Goal: Task Accomplishment & Management: Manage account settings

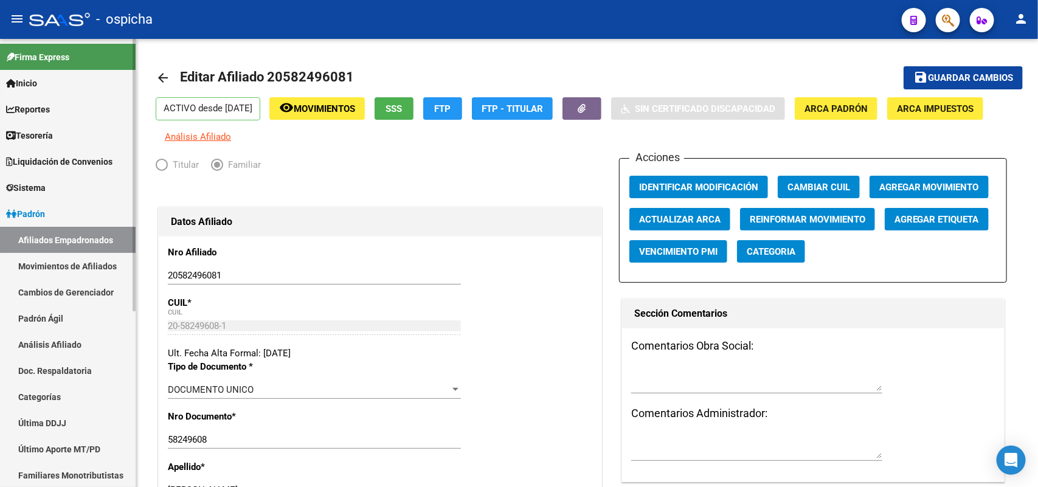
click at [58, 235] on link "Afiliados Empadronados" at bounding box center [68, 240] width 136 height 26
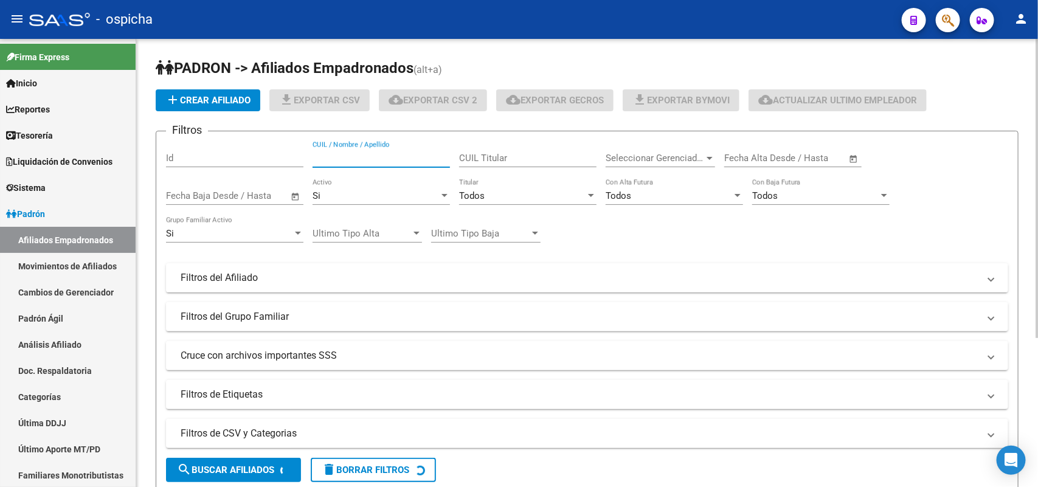
click at [364, 160] on input "CUIL / Nombre / Apellido" at bounding box center [381, 158] width 137 height 11
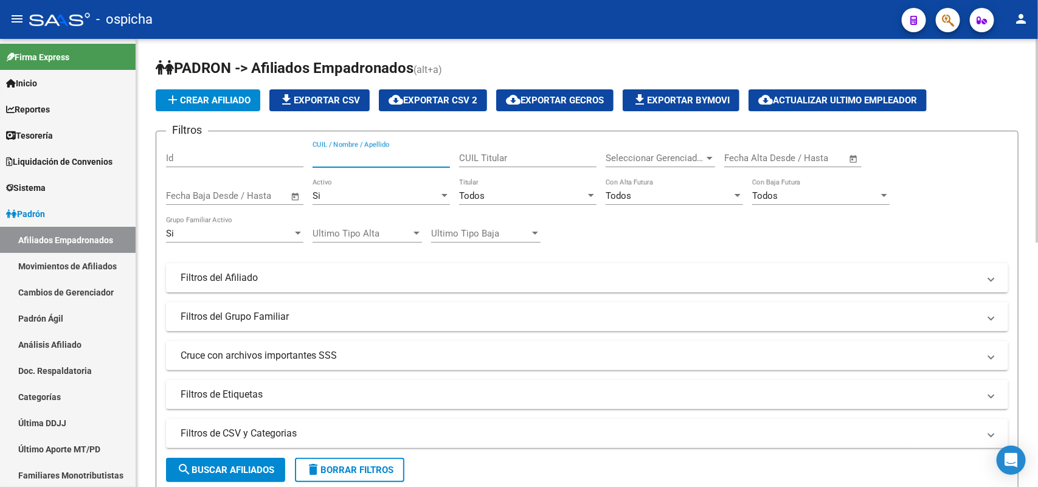
click at [370, 162] on input "CUIL / Nombre / Apellido" at bounding box center [381, 158] width 137 height 11
paste input "2"
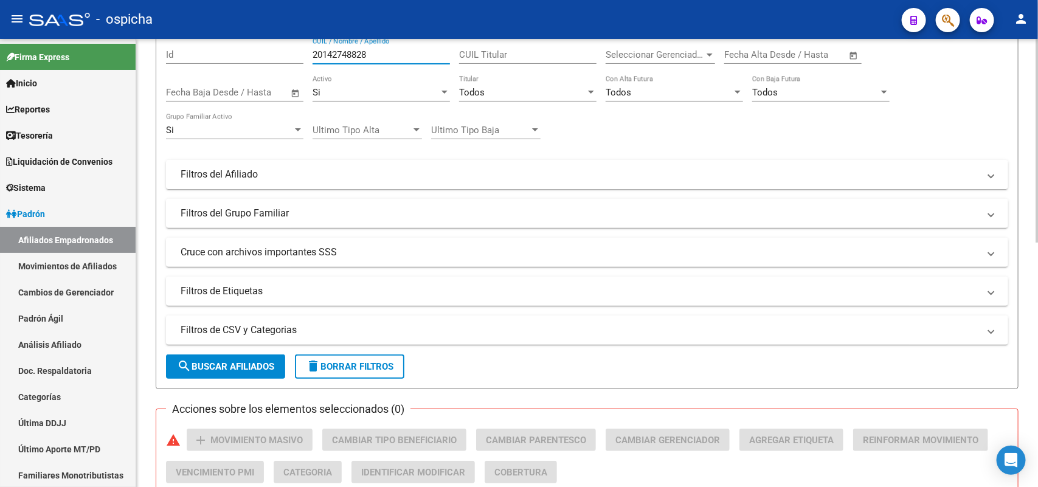
scroll to position [152, 0]
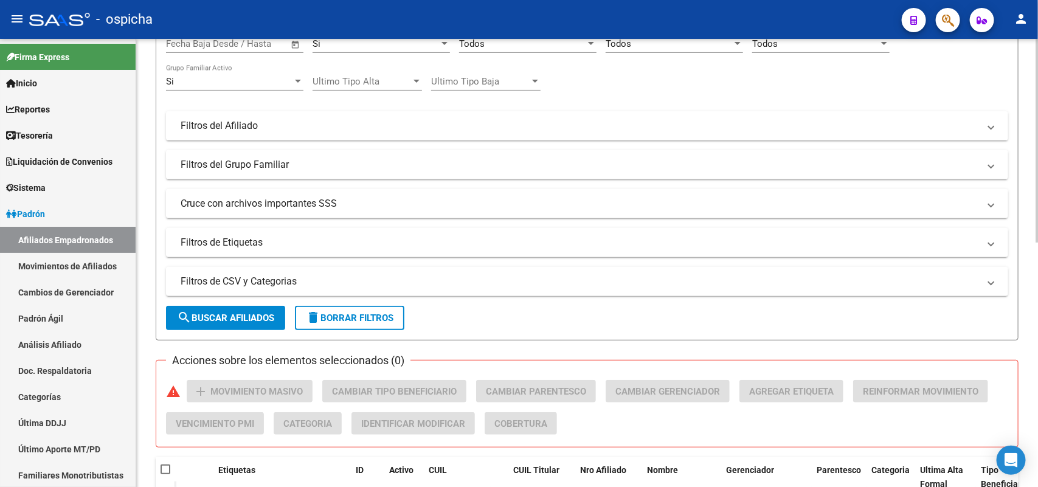
type input "20142748828"
click at [226, 313] on span "search Buscar Afiliados" at bounding box center [225, 318] width 97 height 11
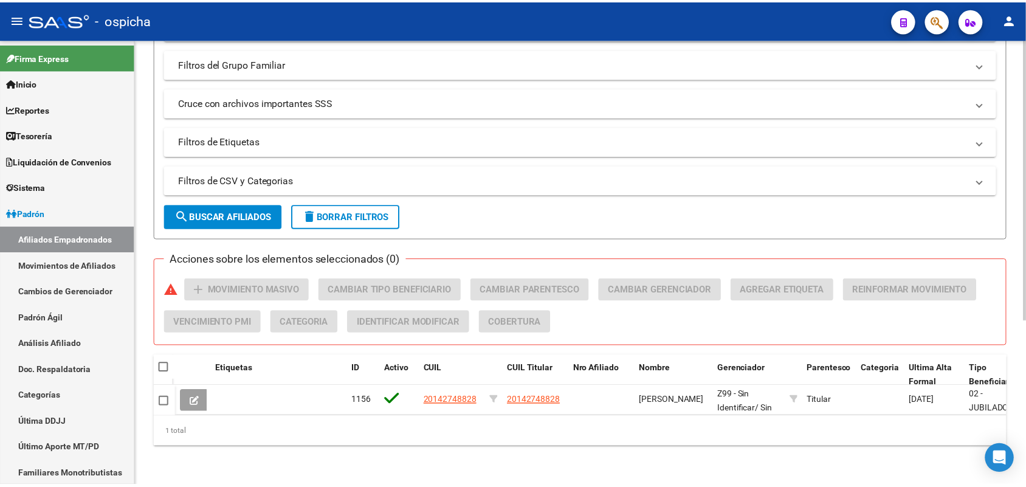
scroll to position [262, 0]
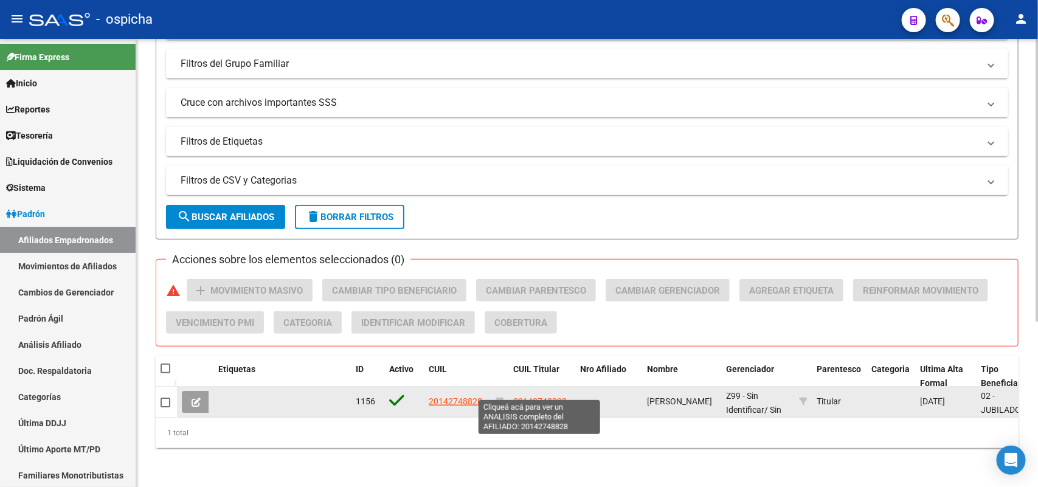
click at [559, 396] on span "20142748828" at bounding box center [540, 401] width 54 height 10
type textarea "20142748828"
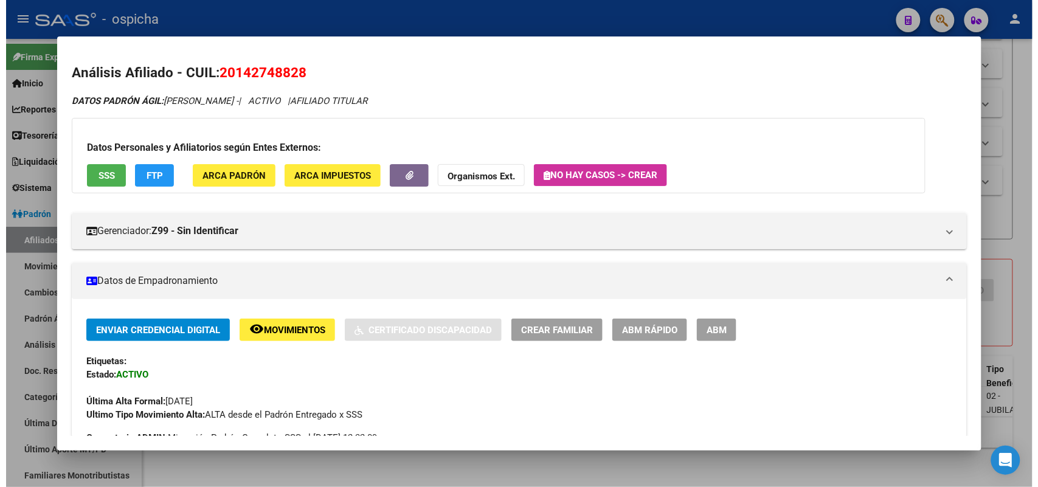
scroll to position [380, 0]
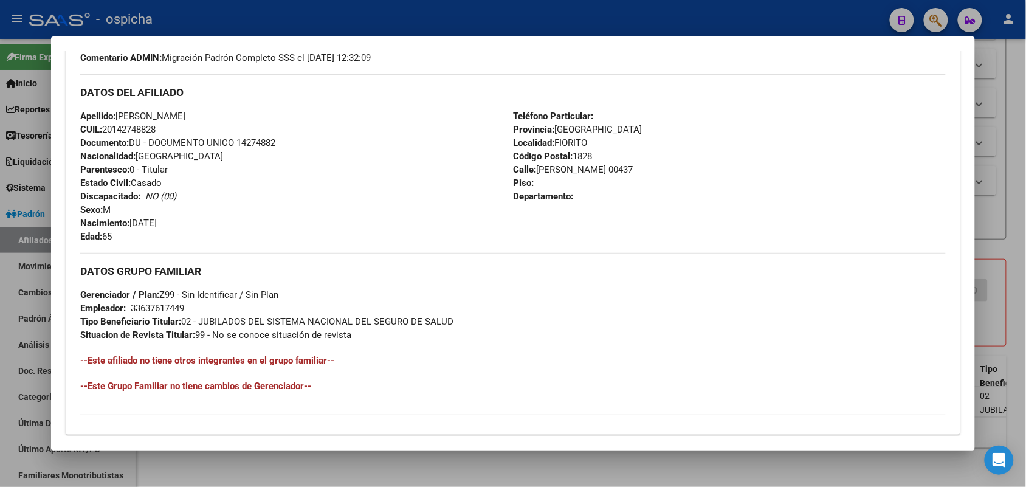
click at [1017, 231] on div at bounding box center [513, 243] width 1026 height 487
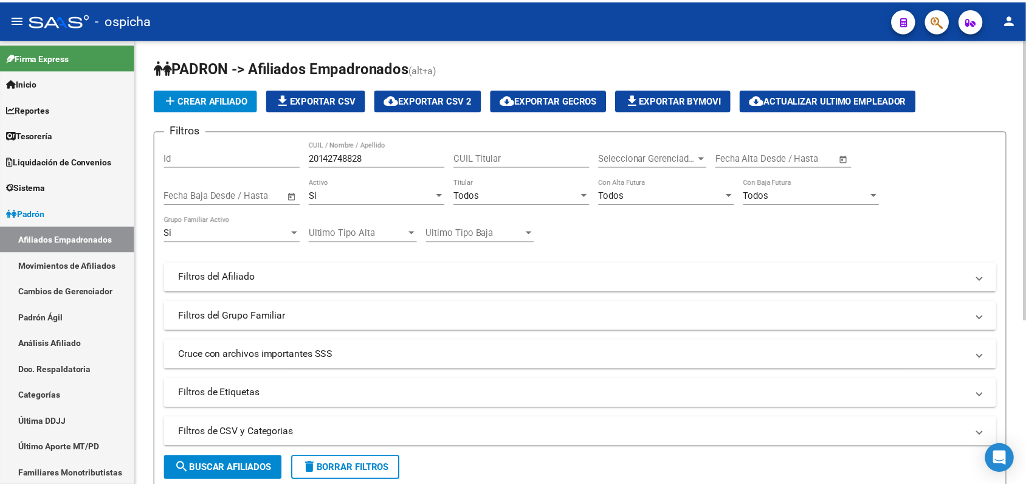
scroll to position [262, 0]
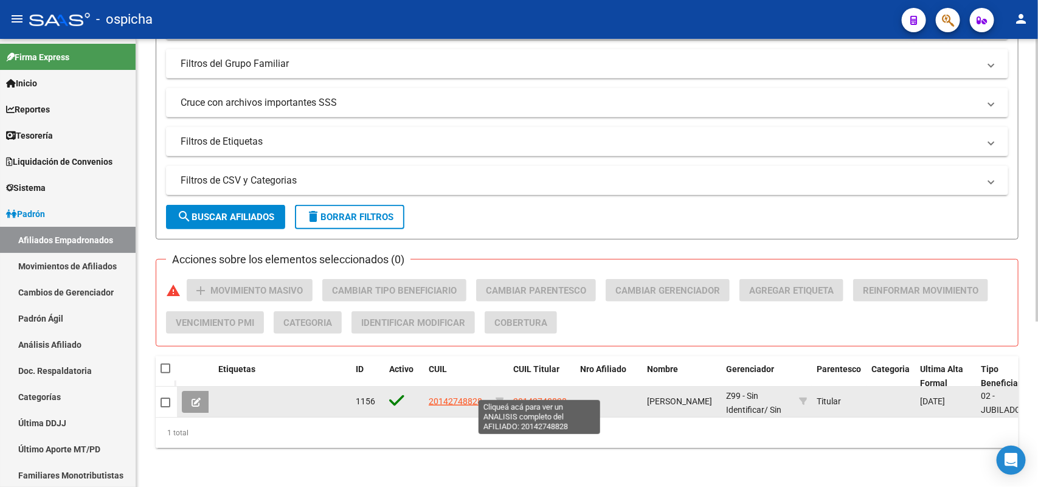
click at [539, 396] on span "20142748828" at bounding box center [540, 401] width 54 height 10
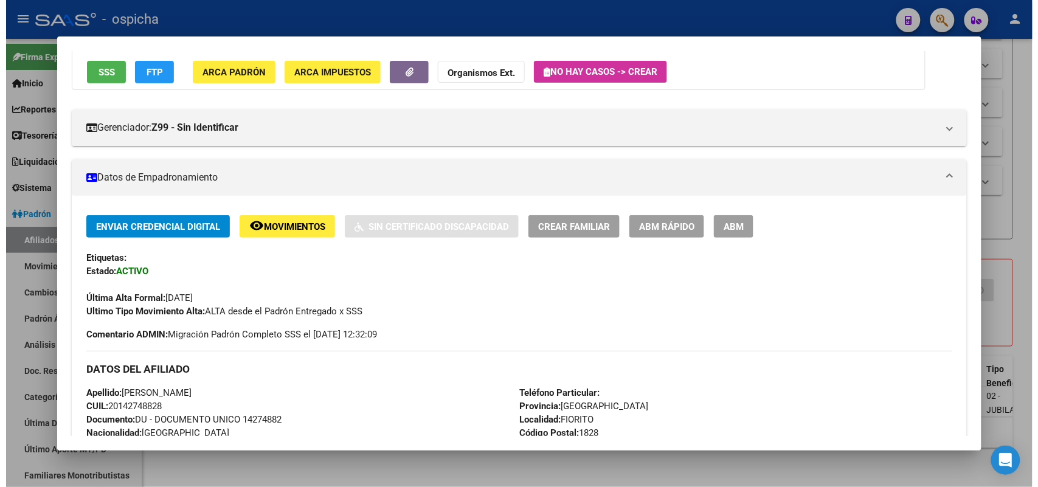
scroll to position [380, 0]
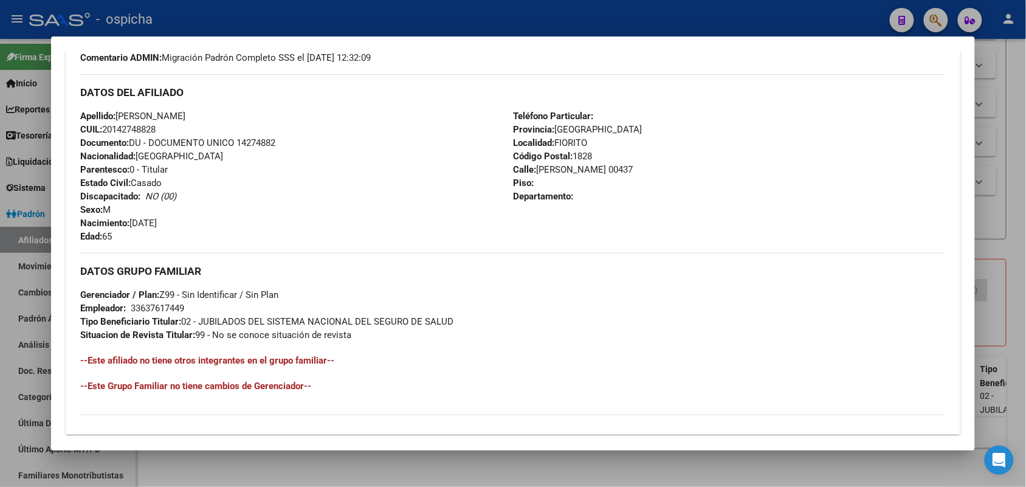
drag, startPoint x: 655, startPoint y: 167, endPoint x: 534, endPoint y: 165, distance: 121.0
click at [534, 165] on div "Teléfono Particular: Provincia: [GEOGRAPHIC_DATA] Localidad: [PERSON_NAME] Códi…" at bounding box center [729, 176] width 433 height 134
copy span "[PERSON_NAME] 00437"
click at [1003, 213] on div at bounding box center [513, 243] width 1026 height 487
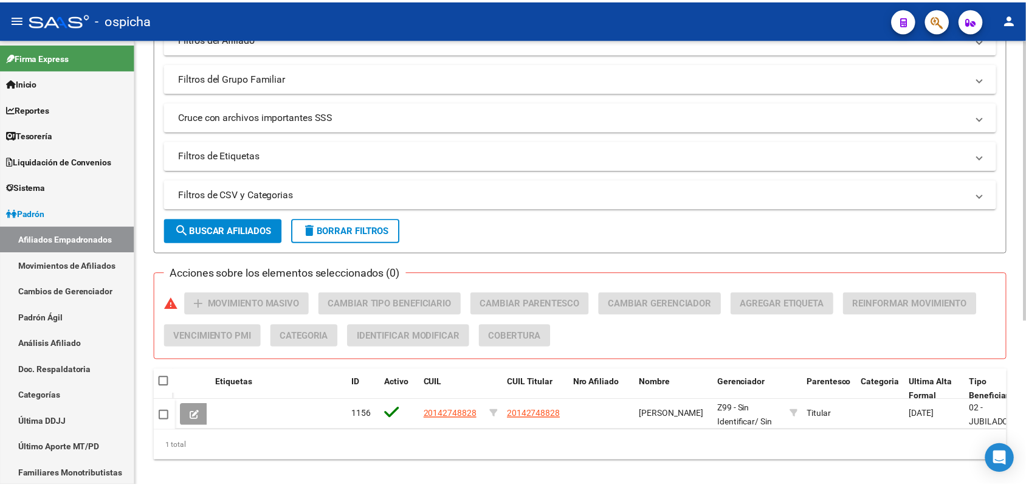
scroll to position [262, 0]
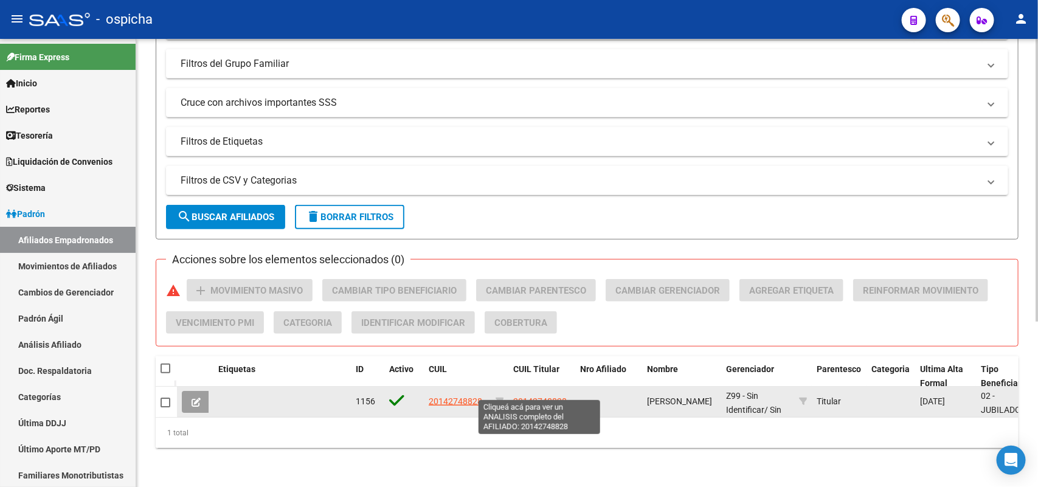
click at [533, 396] on span "20142748828" at bounding box center [540, 401] width 54 height 10
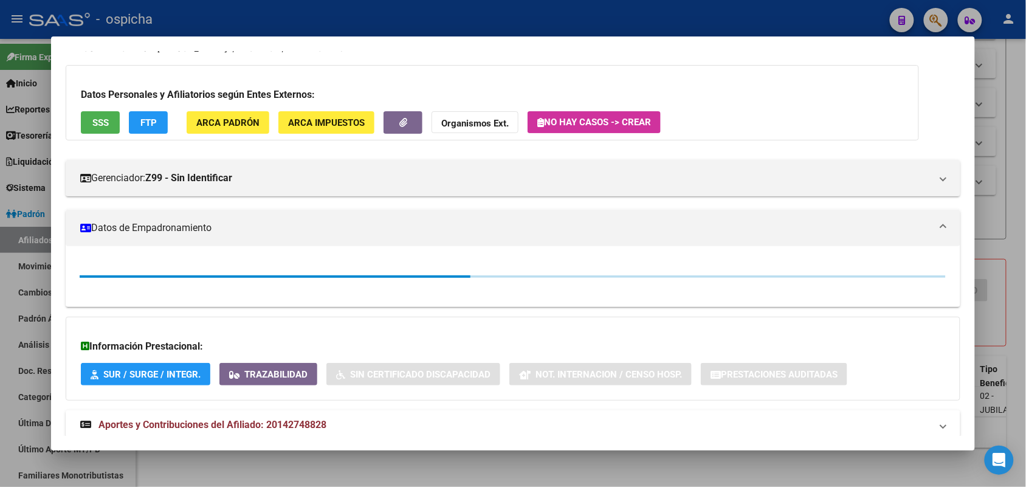
scroll to position [83, 0]
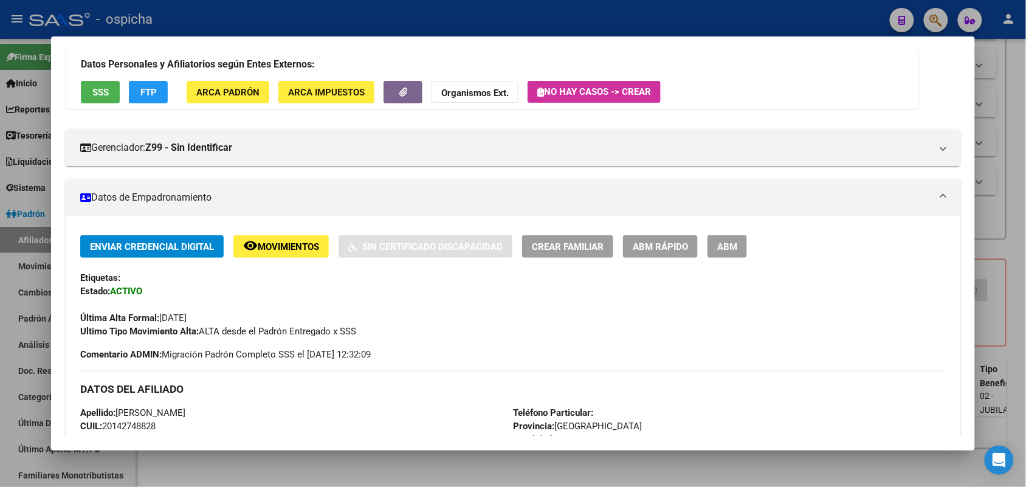
click at [716, 254] on button "ABM" at bounding box center [728, 246] width 40 height 22
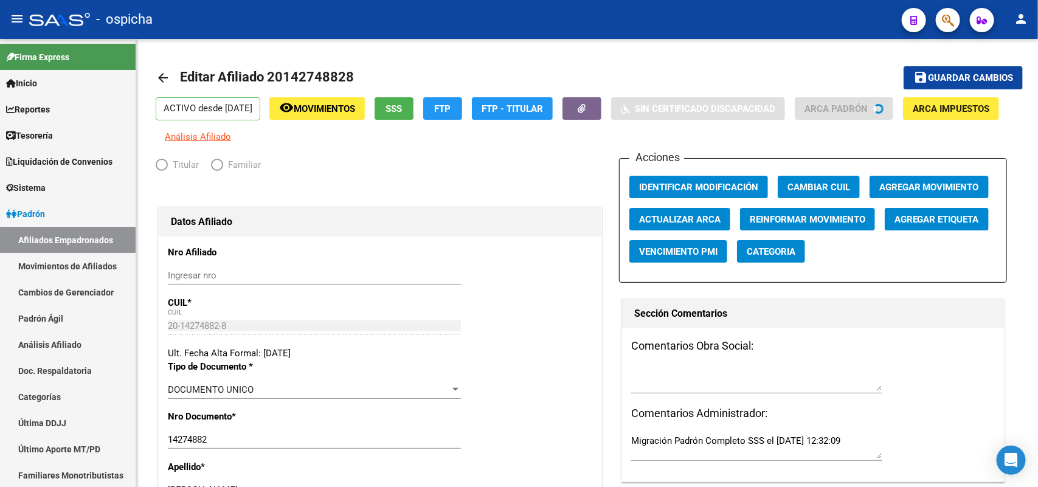
radio input "true"
type input "33-63761744-9"
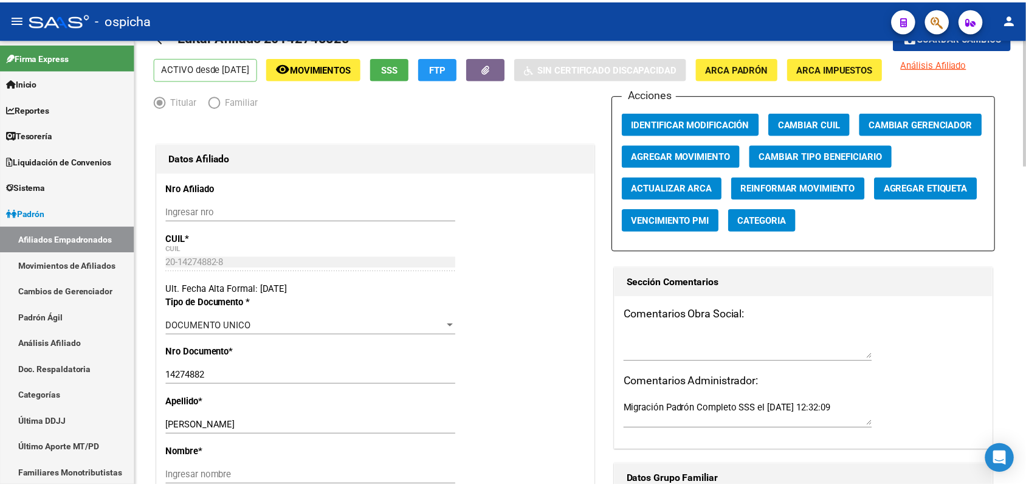
scroll to position [76, 0]
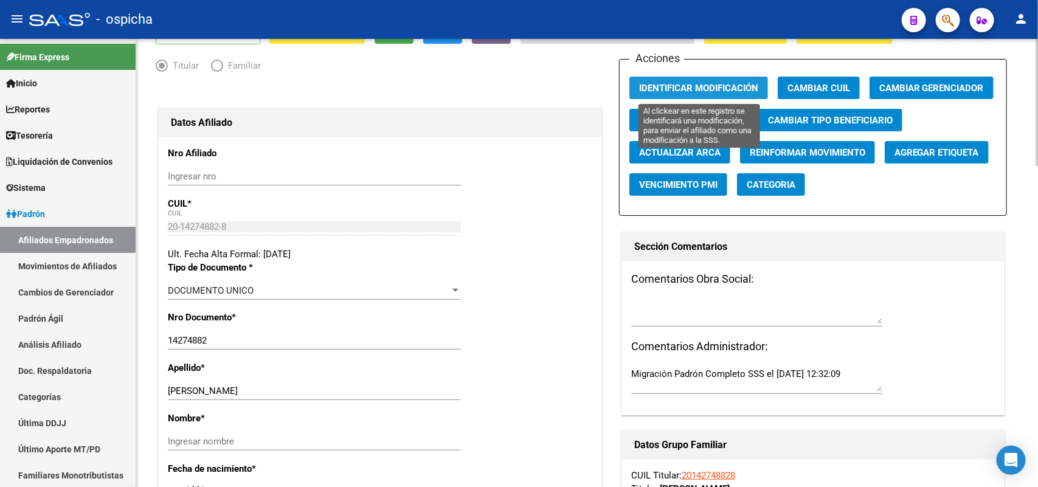
click at [699, 86] on span "Identificar Modificación" at bounding box center [698, 88] width 119 height 11
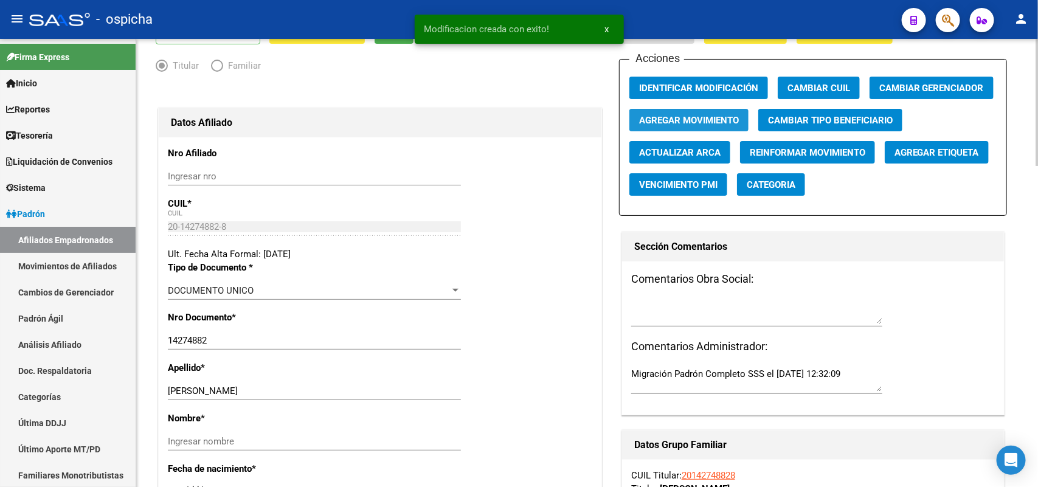
click at [676, 122] on span "Agregar Movimiento" at bounding box center [689, 120] width 100 height 11
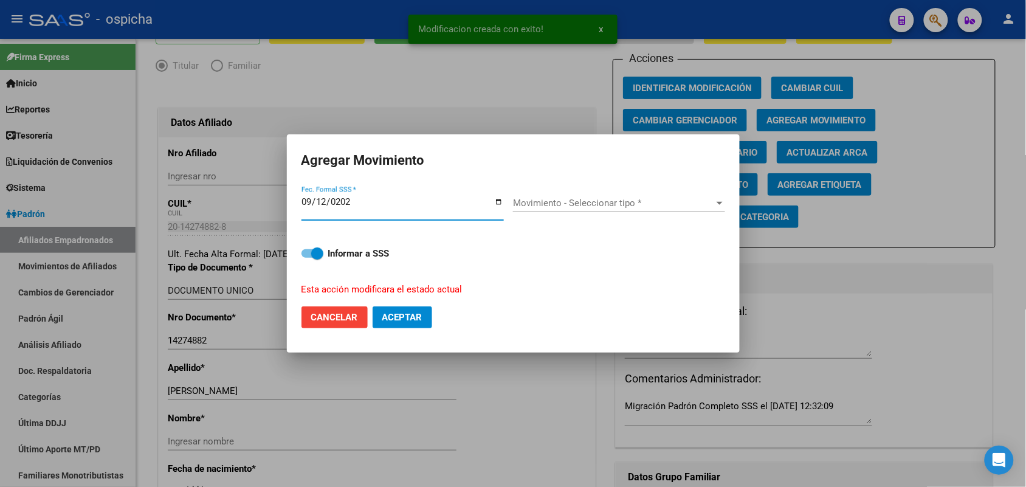
type input "[DATE]"
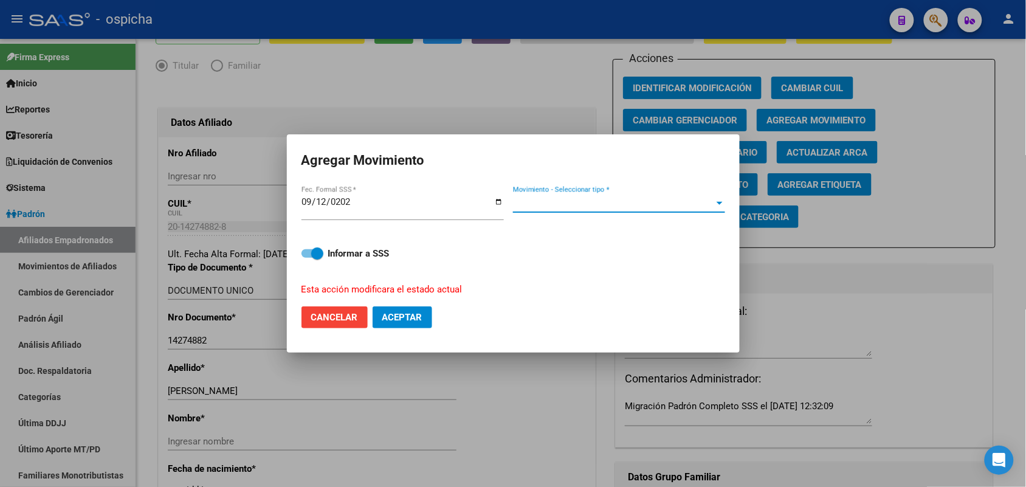
click at [565, 201] on span "Movimiento - Seleccionar tipo *" at bounding box center [613, 203] width 201 height 11
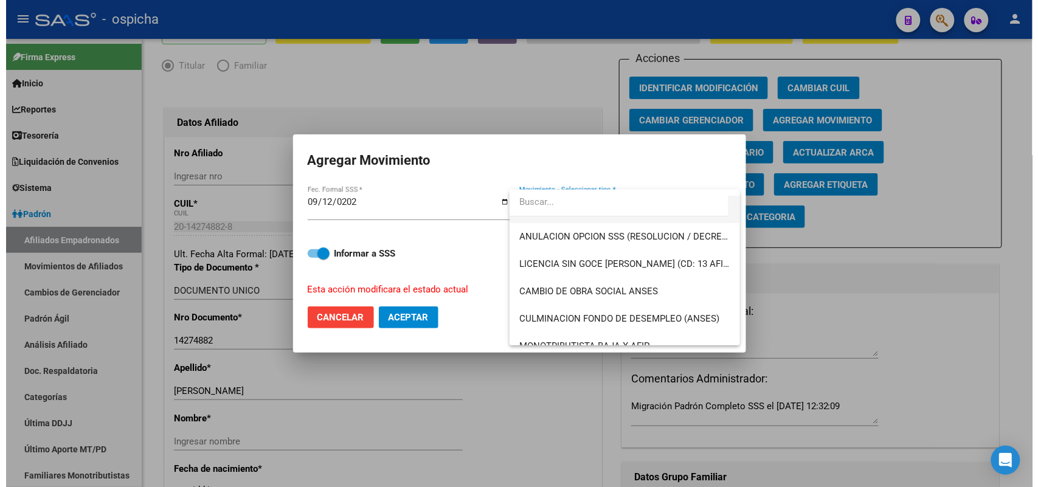
scroll to position [228, 0]
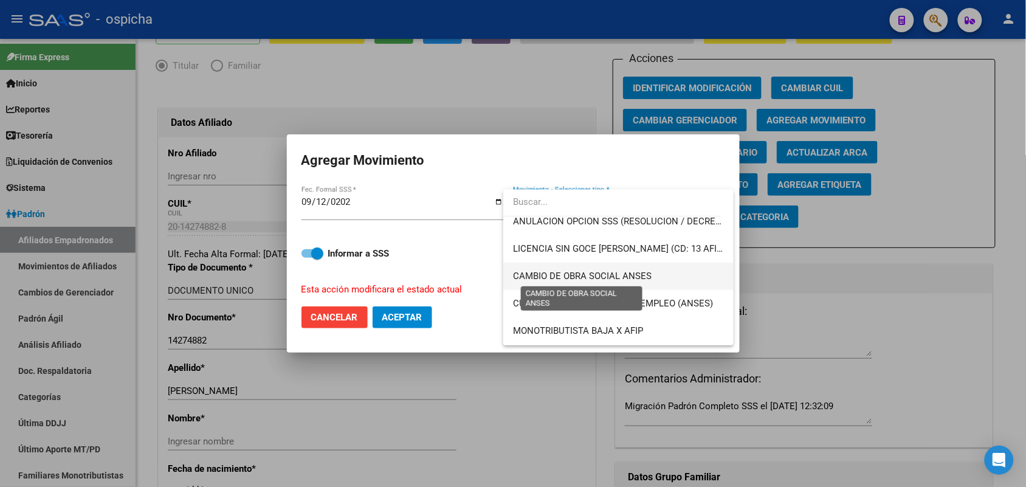
click at [632, 275] on span "CAMBIO DE OBRA SOCIAL ANSES" at bounding box center [582, 276] width 139 height 11
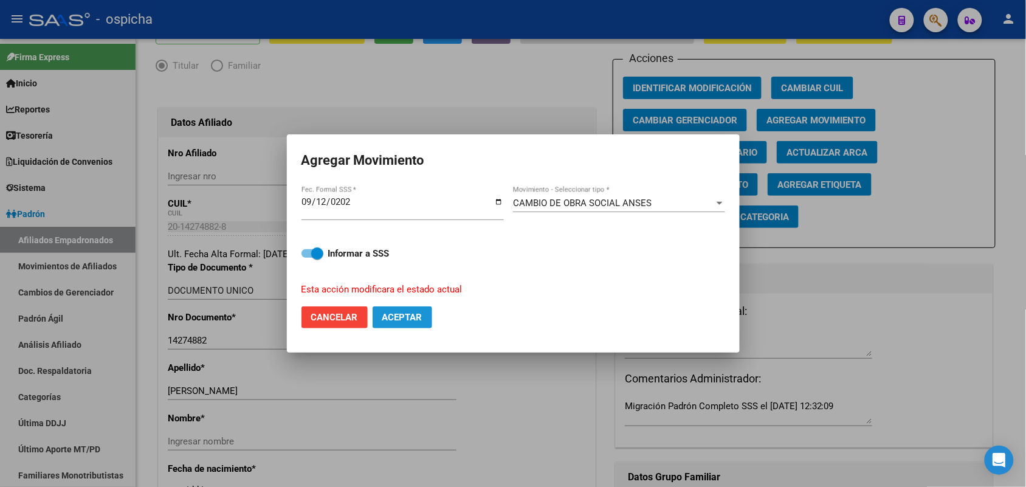
click at [407, 317] on span "Aceptar" at bounding box center [402, 317] width 40 height 11
checkbox input "false"
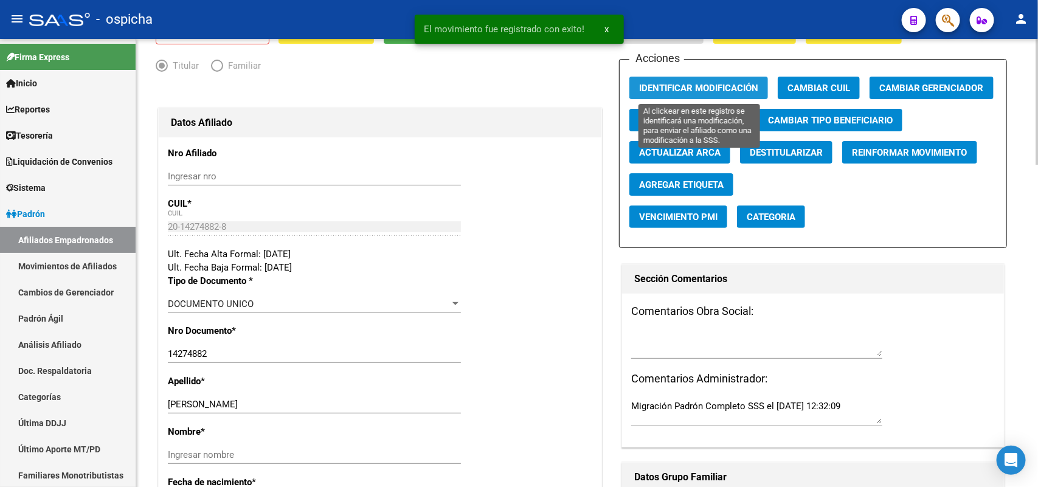
click at [697, 86] on span "Identificar Modificación" at bounding box center [698, 88] width 119 height 11
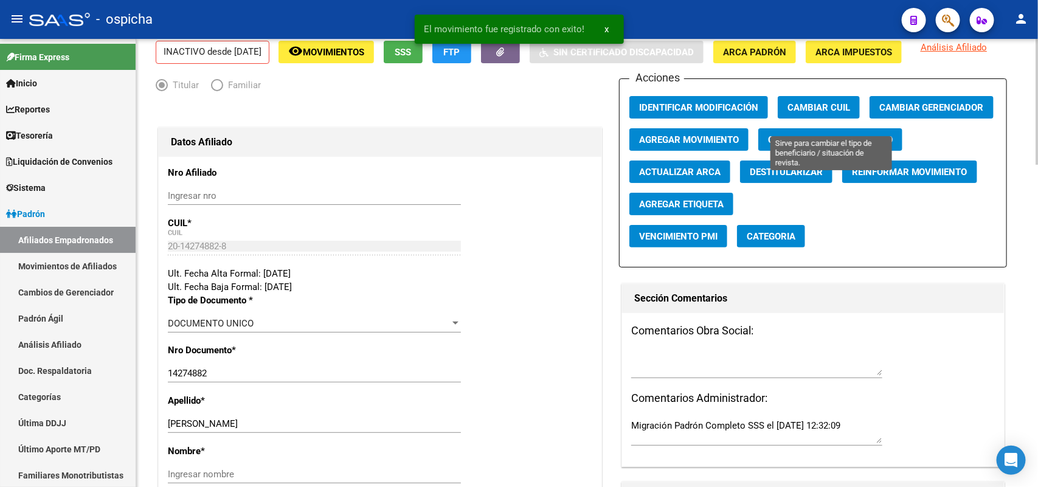
scroll to position [0, 0]
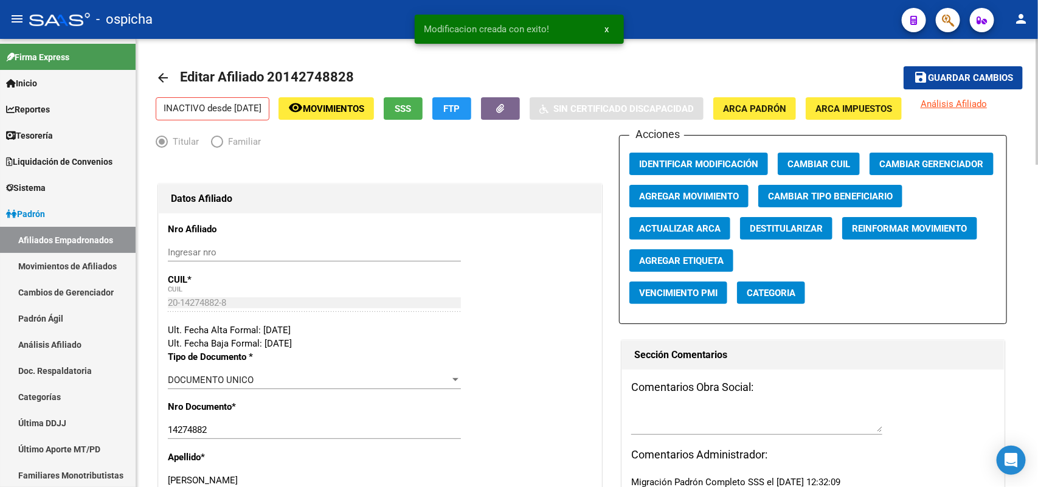
click at [972, 70] on button "save Guardar cambios" at bounding box center [963, 77] width 119 height 22
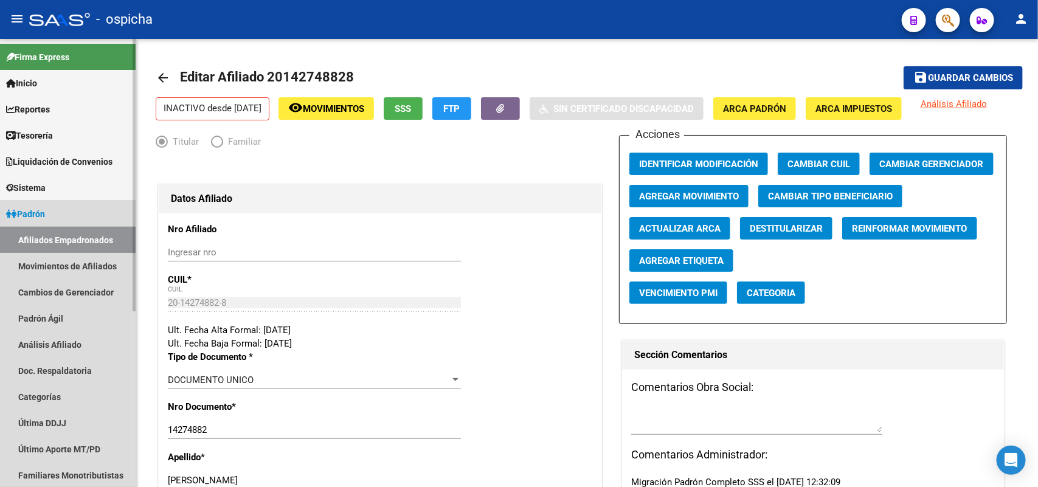
click at [59, 250] on link "Afiliados Empadronados" at bounding box center [68, 240] width 136 height 26
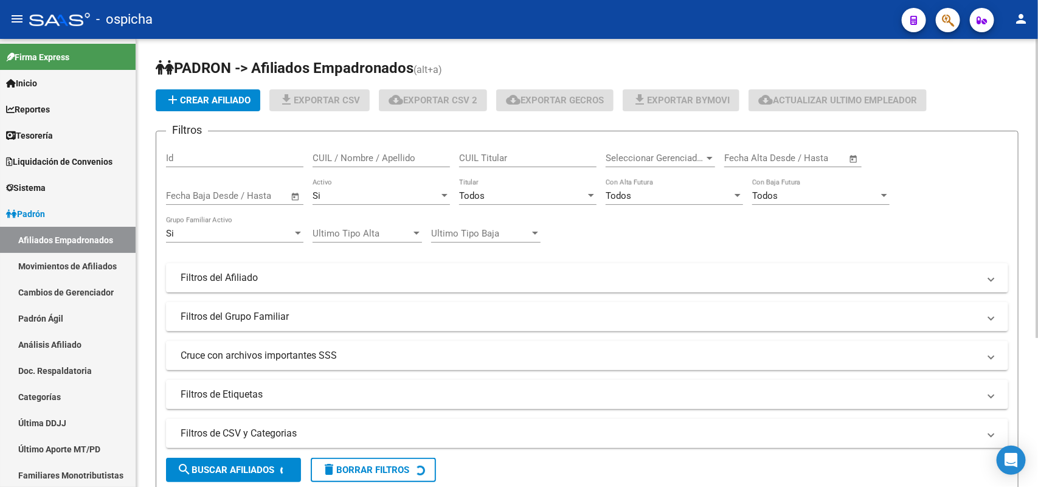
click at [332, 161] on input "CUIL / Nombre / Apellido" at bounding box center [381, 158] width 137 height 11
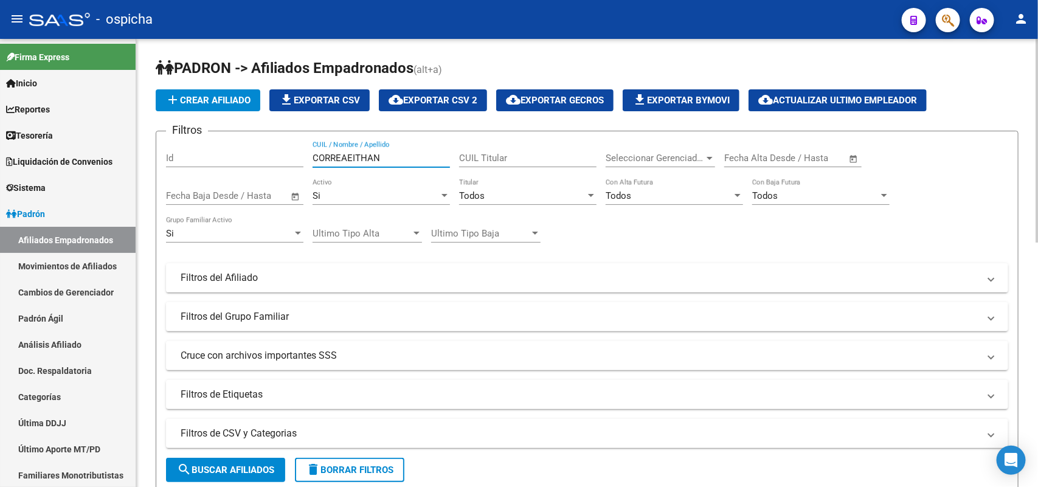
click at [347, 153] on input "CORREAEITHAN" at bounding box center [381, 158] width 137 height 11
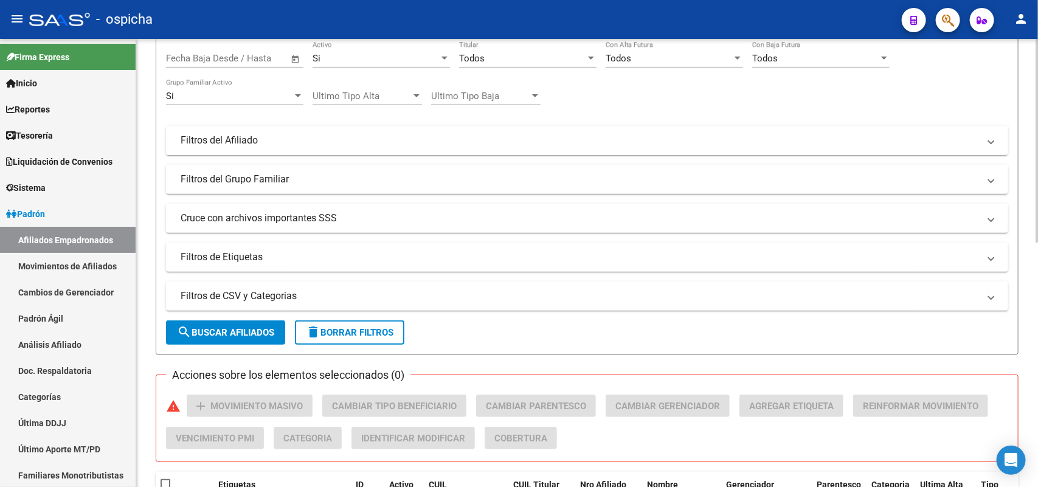
scroll to position [304, 0]
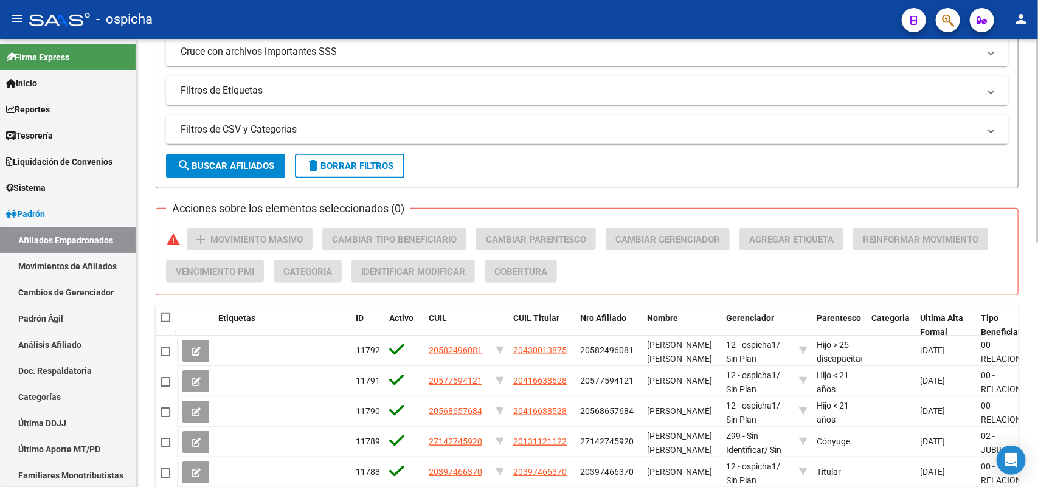
click at [192, 165] on span "search Buscar Afiliados" at bounding box center [225, 166] width 97 height 11
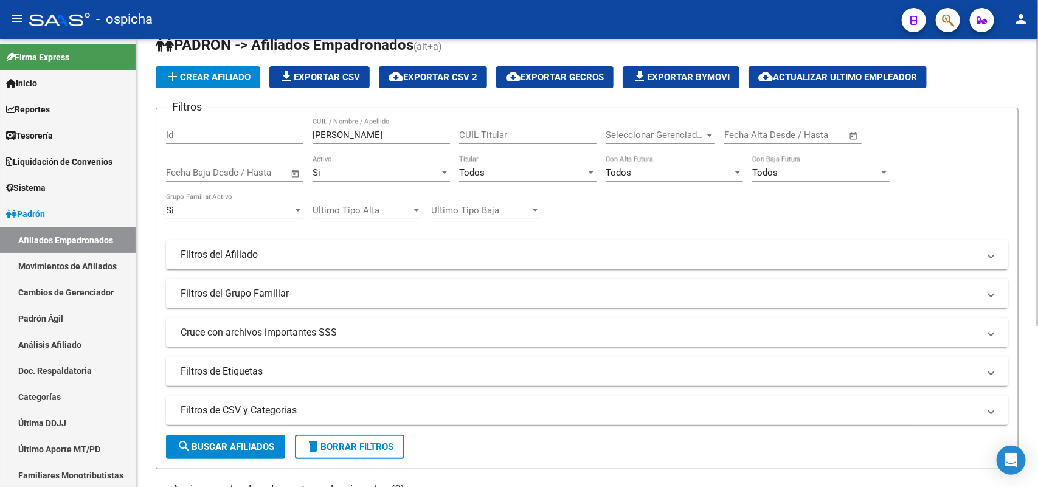
scroll to position [22, 0]
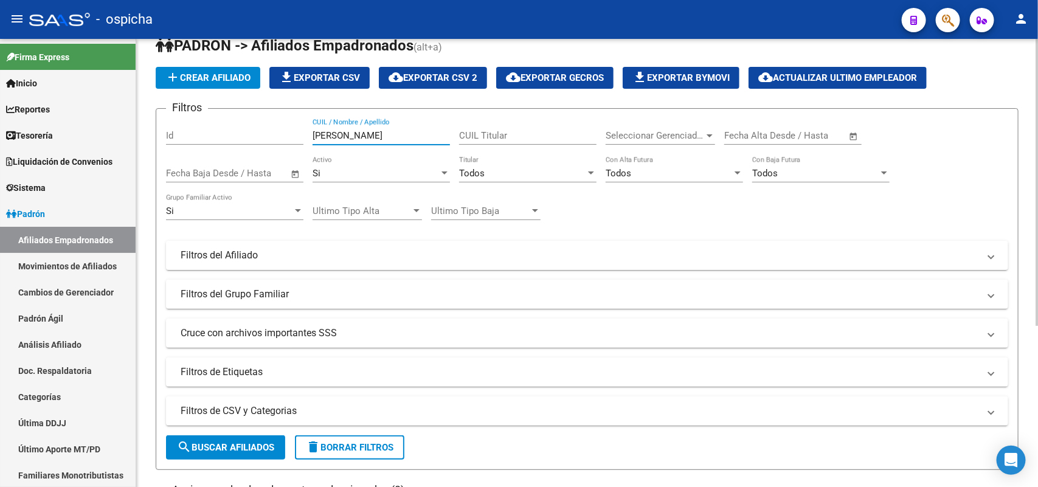
click at [406, 134] on input "[PERSON_NAME]" at bounding box center [381, 135] width 137 height 11
drag, startPoint x: 397, startPoint y: 139, endPoint x: 348, endPoint y: 135, distance: 48.8
click at [348, 135] on input "[PERSON_NAME]" at bounding box center [381, 135] width 137 height 11
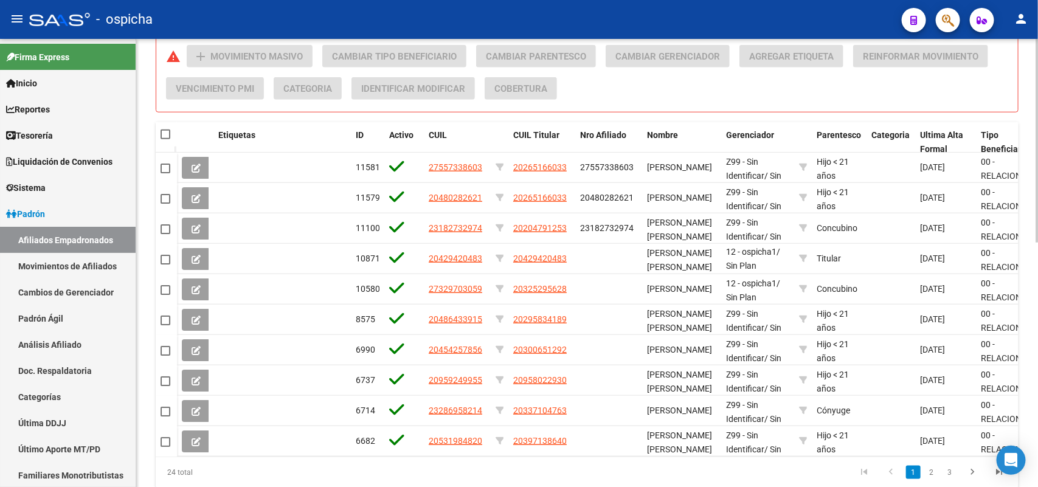
scroll to position [511, 0]
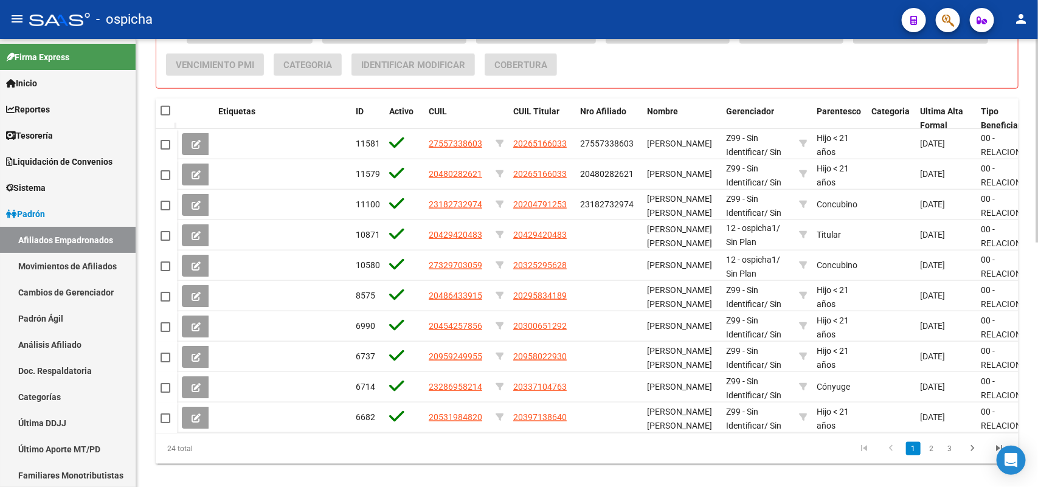
click at [1037, 300] on div at bounding box center [1036, 377] width 3 height 204
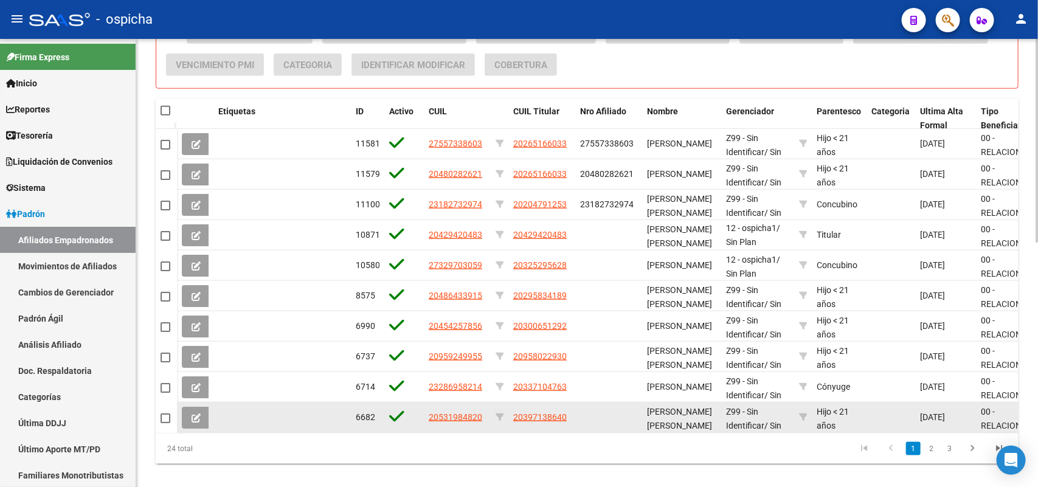
scroll to position [16, 0]
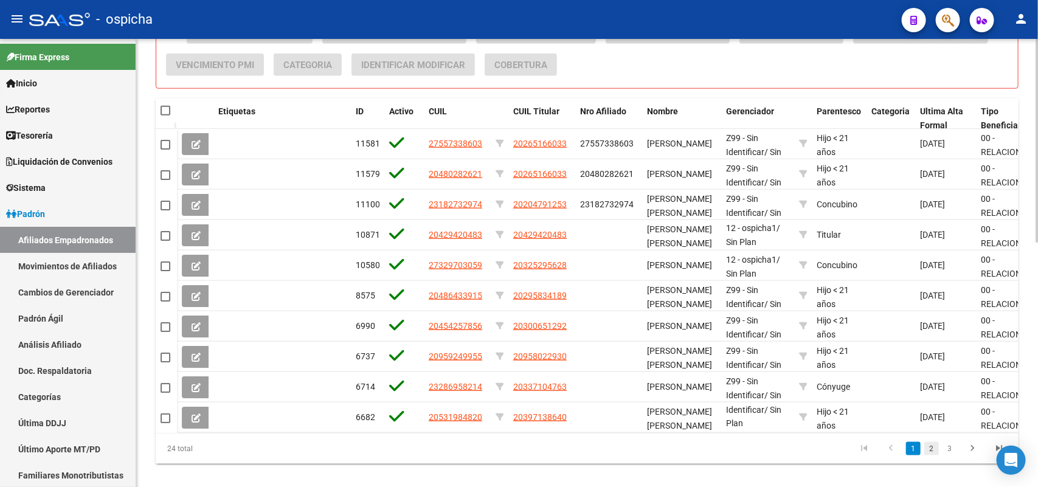
click at [929, 455] on link "2" at bounding box center [931, 448] width 15 height 13
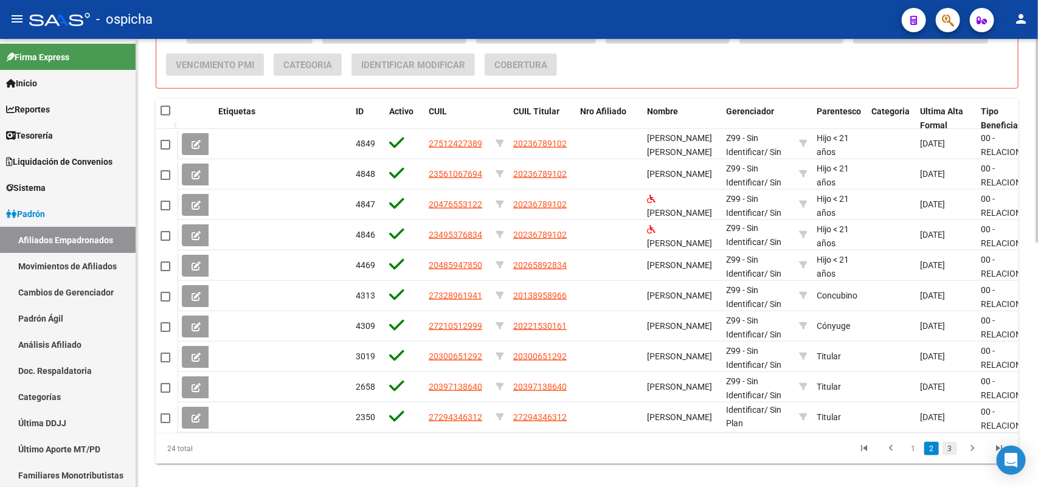
click at [946, 455] on link "3" at bounding box center [949, 448] width 15 height 13
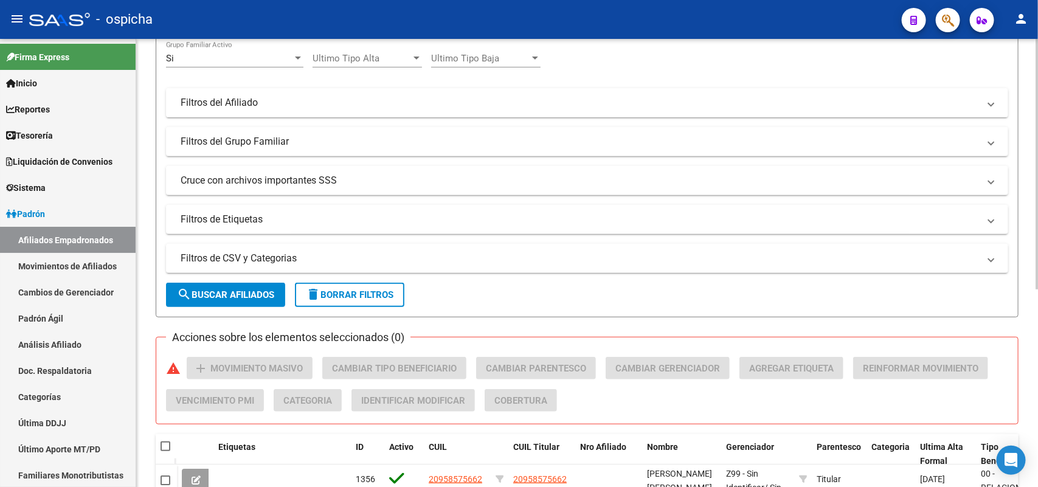
scroll to position [49, 0]
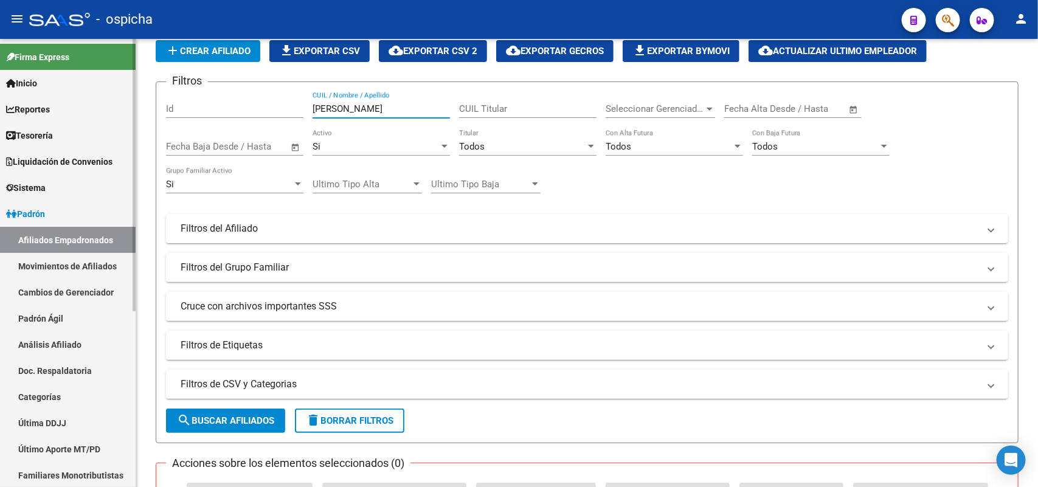
drag, startPoint x: 348, startPoint y: 106, endPoint x: 107, endPoint y: 102, distance: 241.4
click at [107, 102] on mat-sidenav-container "Firma Express Inicio Calendario SSS Instructivos Contacto OS Reportes Tablero d…" at bounding box center [519, 263] width 1038 height 448
paste input "58357182"
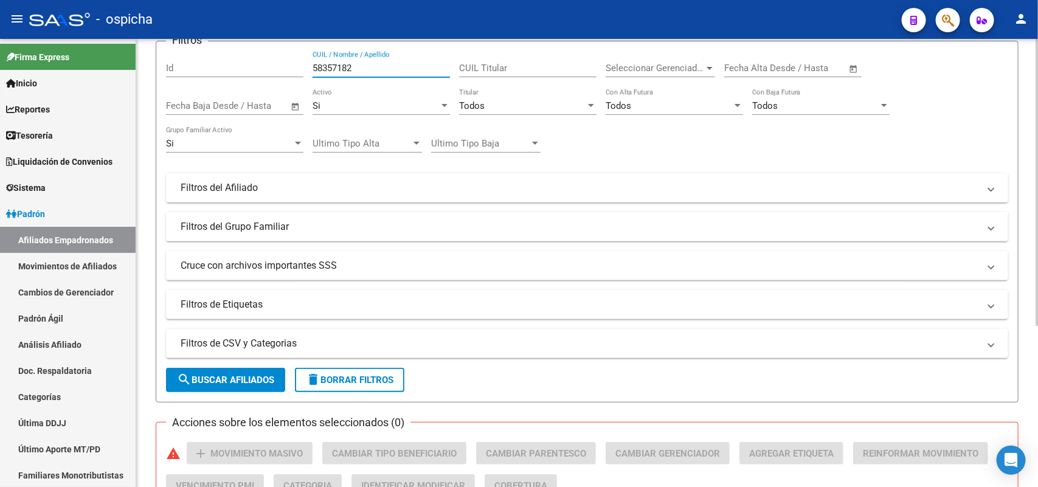
scroll to position [0, 0]
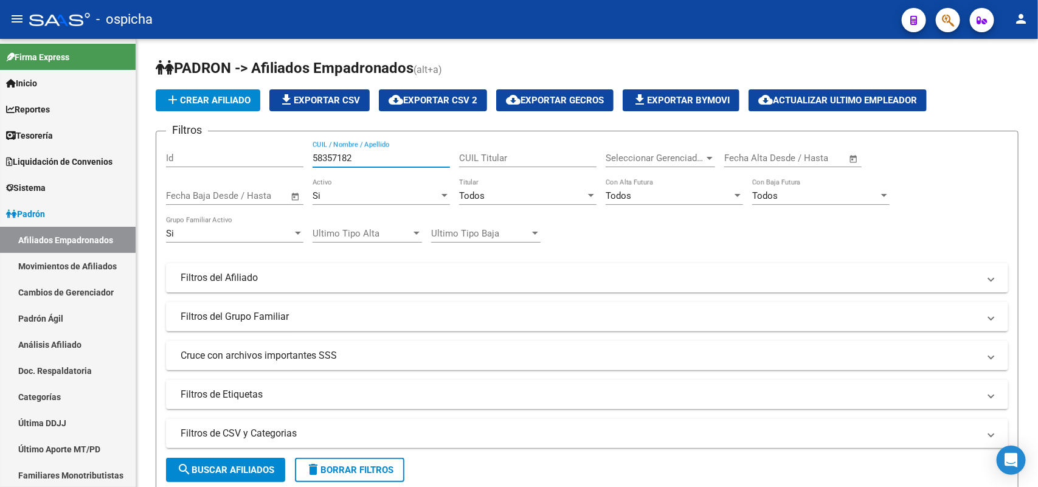
type input "58357182"
